Goal: Information Seeking & Learning: Learn about a topic

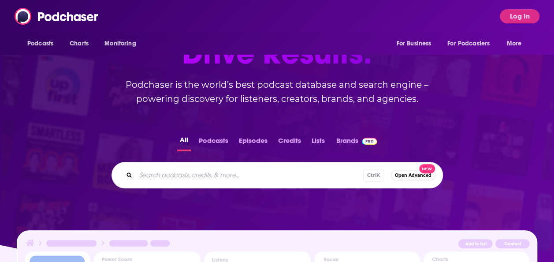
scroll to position [88, 0]
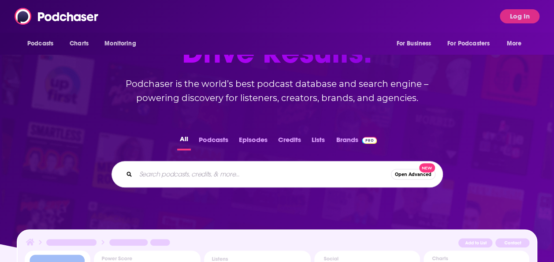
click at [170, 170] on input "Search podcasts, credits, & more..." at bounding box center [263, 174] width 255 height 14
type input "beyond built: the future"
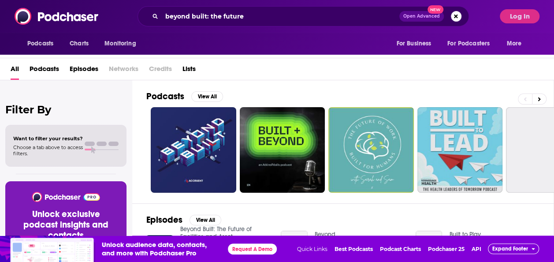
scroll to position [44, 0]
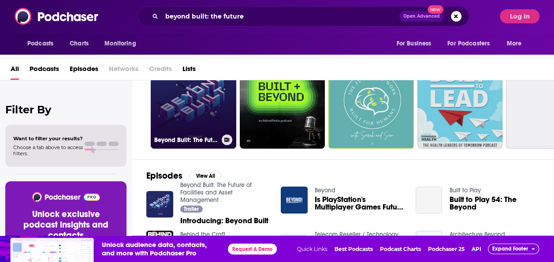
click at [176, 127] on link "Beyond Built: The Future of Facilities and Asset Management" at bounding box center [193, 105] width 85 height 85
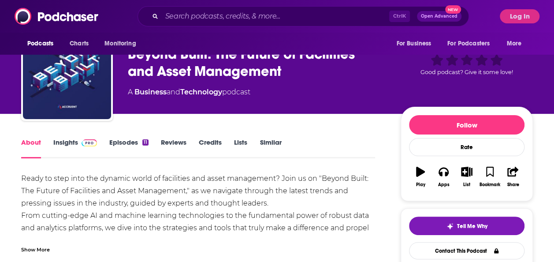
scroll to position [44, 0]
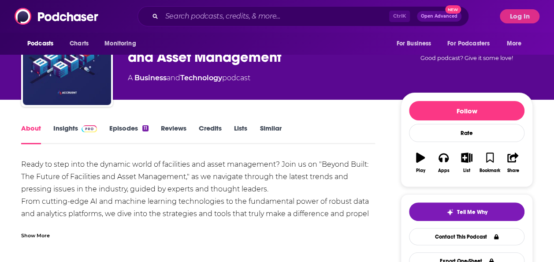
click at [81, 133] on link "Insights" at bounding box center [75, 134] width 44 height 20
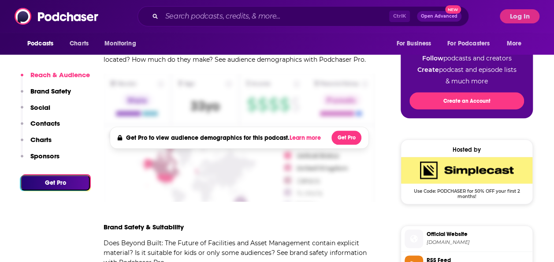
scroll to position [440, 0]
